Goal: Task Accomplishment & Management: Manage account settings

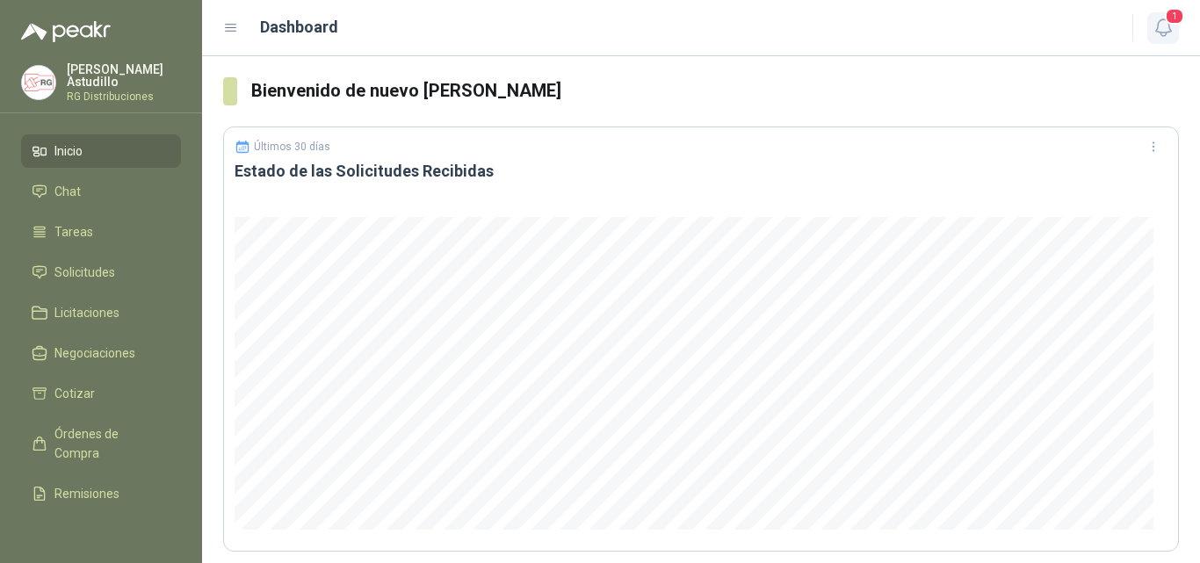
click at [1158, 39] on button "1" at bounding box center [1164, 28] width 32 height 32
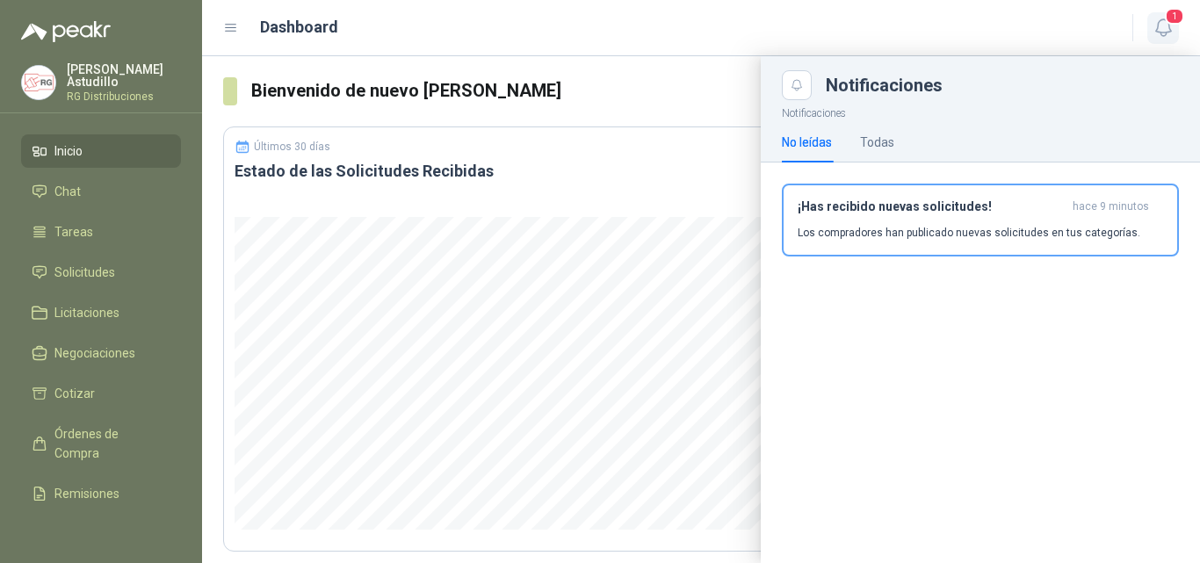
click at [1164, 26] on icon "button" at bounding box center [1164, 28] width 22 height 22
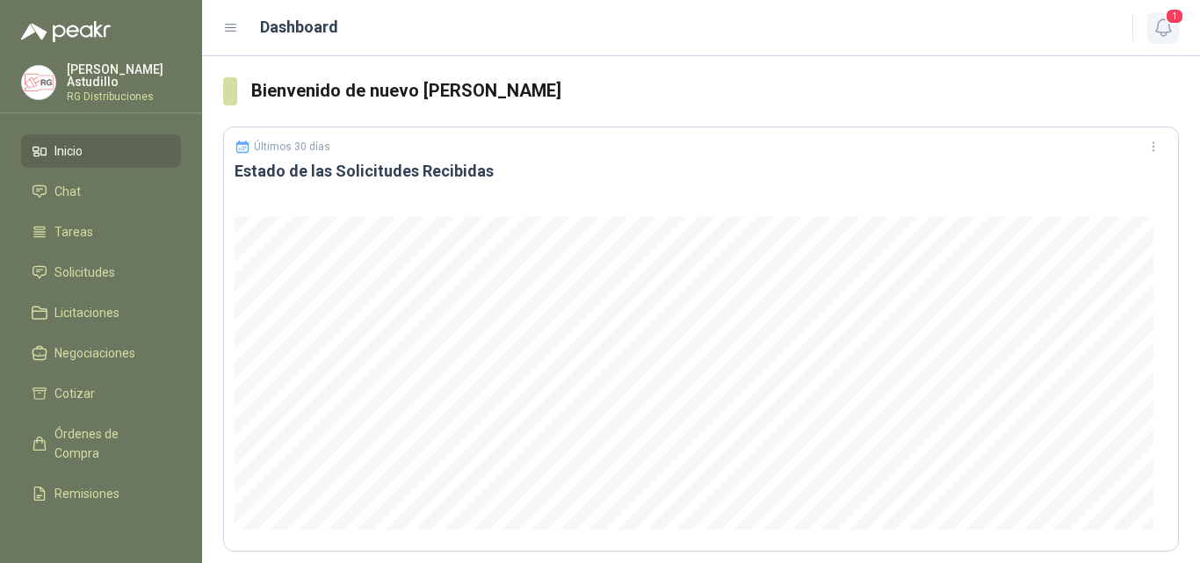
click at [1171, 26] on icon "button" at bounding box center [1164, 28] width 22 height 22
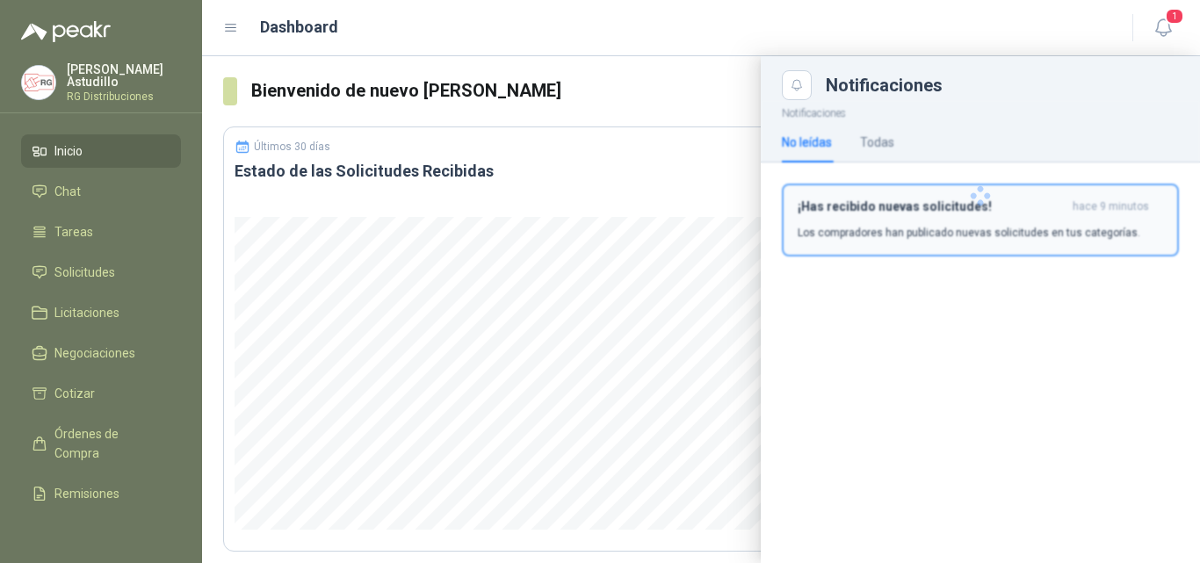
click at [1041, 210] on h3 "¡Has recibido nuevas solicitudes!" at bounding box center [932, 206] width 268 height 15
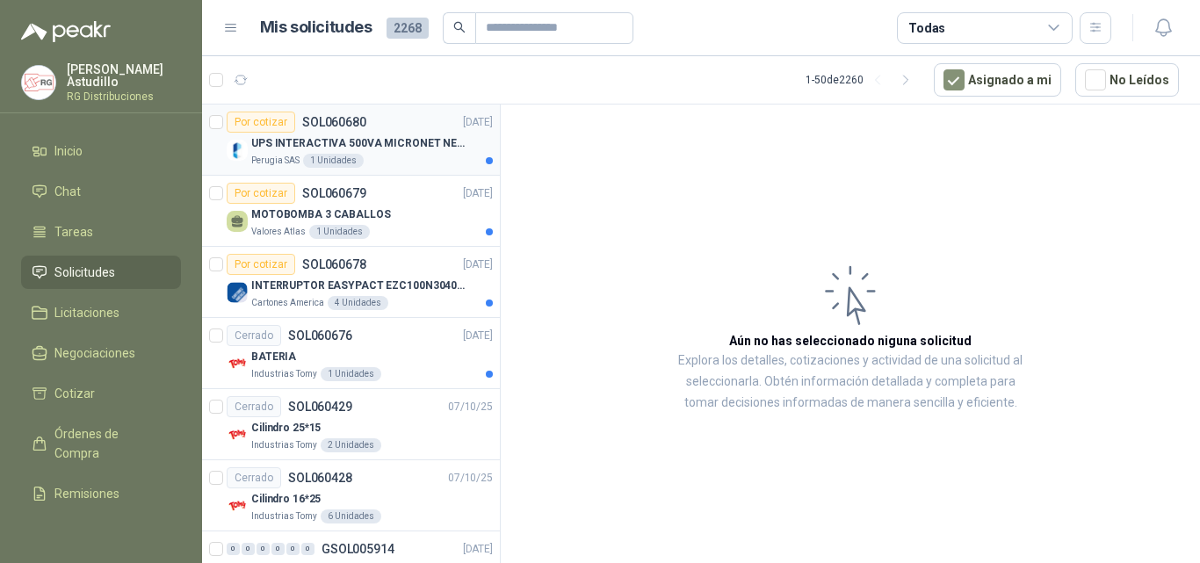
click at [394, 160] on div "Perugia SAS 1 Unidades" at bounding box center [372, 161] width 242 height 14
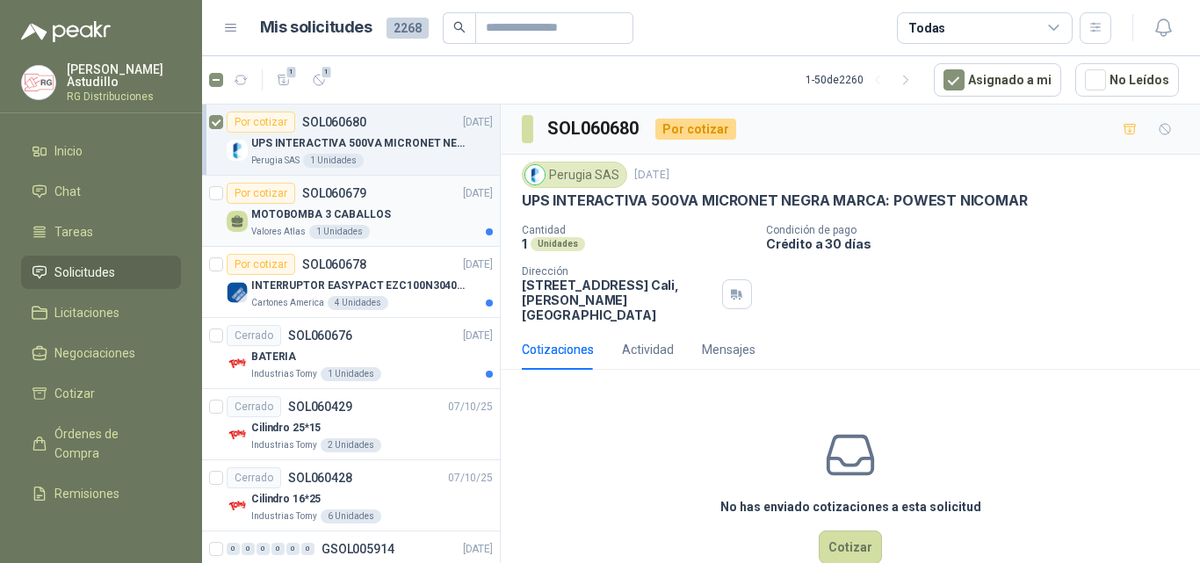
click at [395, 211] on div "MOTOBOMBA 3 CABALLOS" at bounding box center [372, 214] width 242 height 21
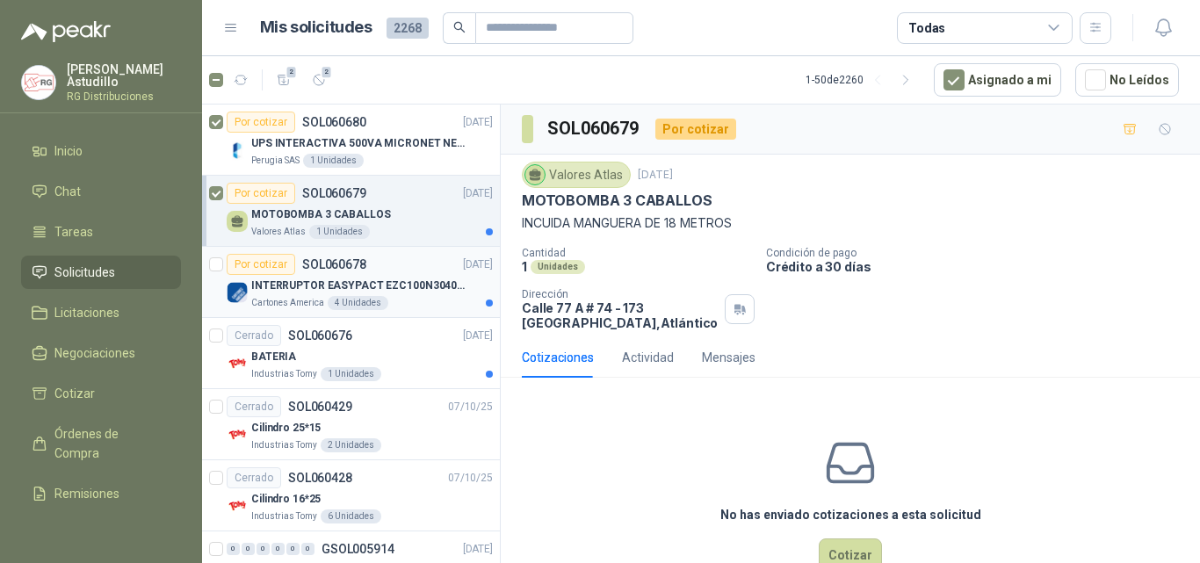
click at [392, 279] on p "INTERRUPTOR EASYPACT EZC100N3040C 40AMP 25K [PERSON_NAME]" at bounding box center [360, 286] width 219 height 17
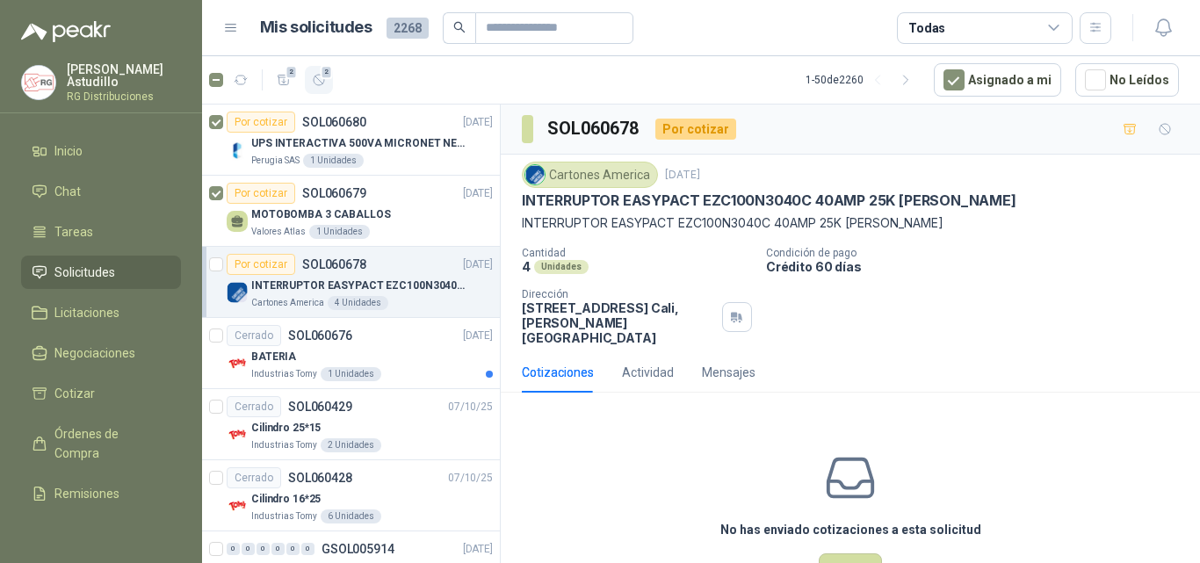
click at [324, 69] on span "2" at bounding box center [327, 72] width 12 height 14
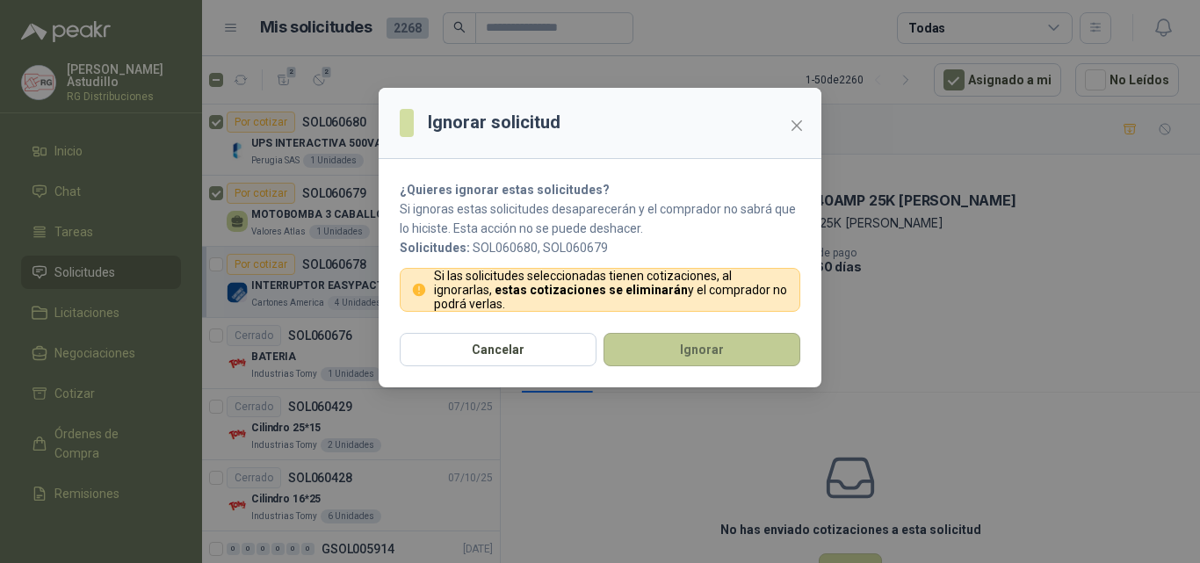
click at [672, 346] on button "Ignorar" at bounding box center [702, 349] width 197 height 33
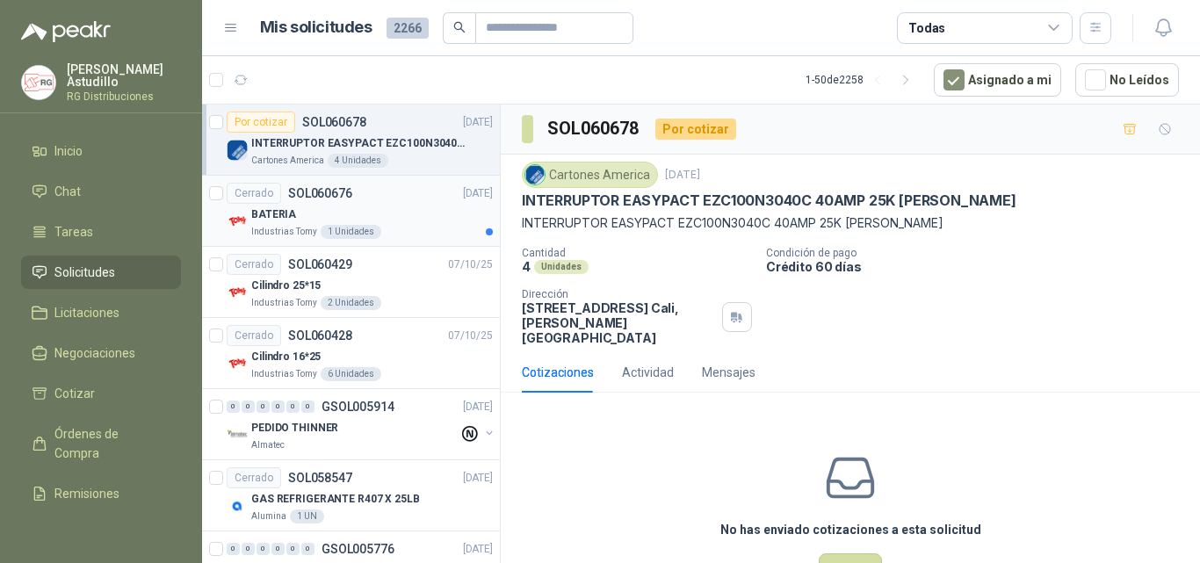
click at [436, 210] on div "BATERIA" at bounding box center [372, 214] width 242 height 21
